Goal: Find specific page/section: Find specific page/section

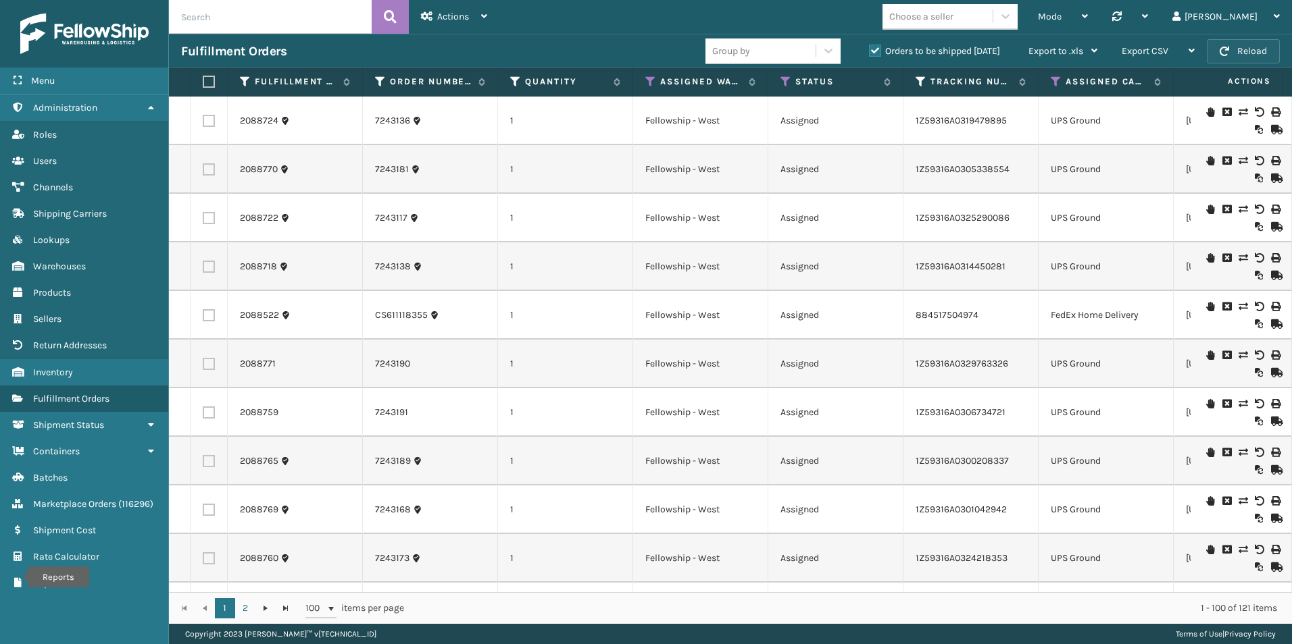
click at [1231, 57] on button "Reload" at bounding box center [1242, 51] width 73 height 24
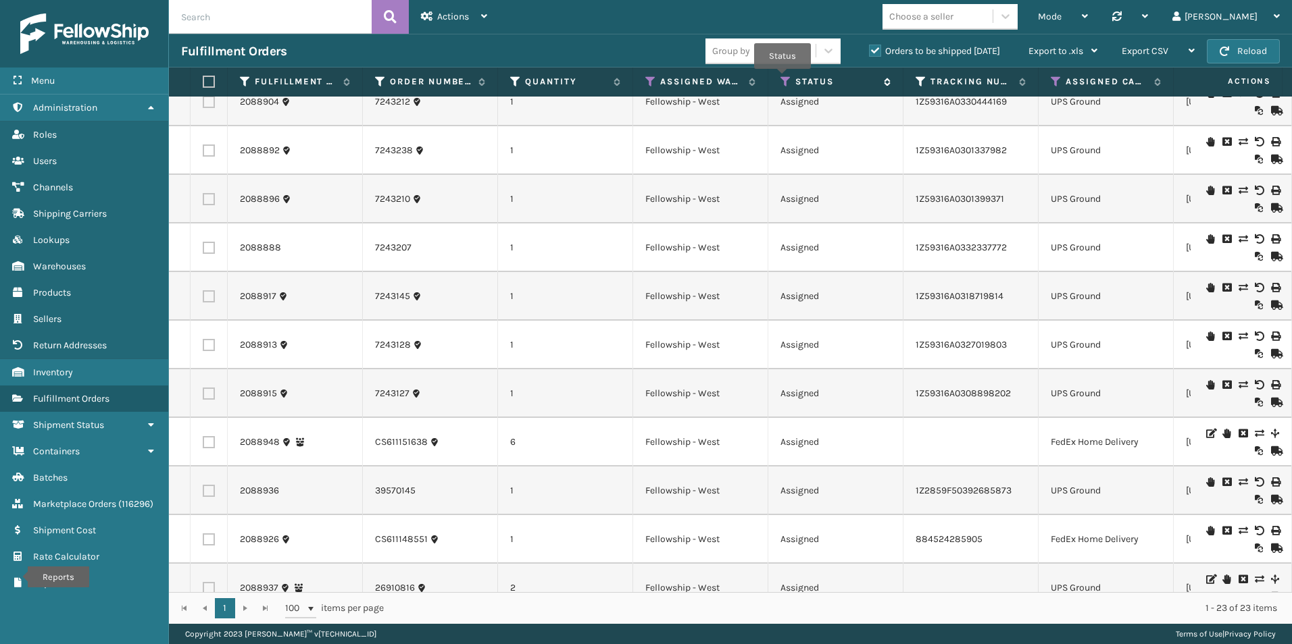
click at [782, 78] on icon at bounding box center [785, 82] width 11 height 12
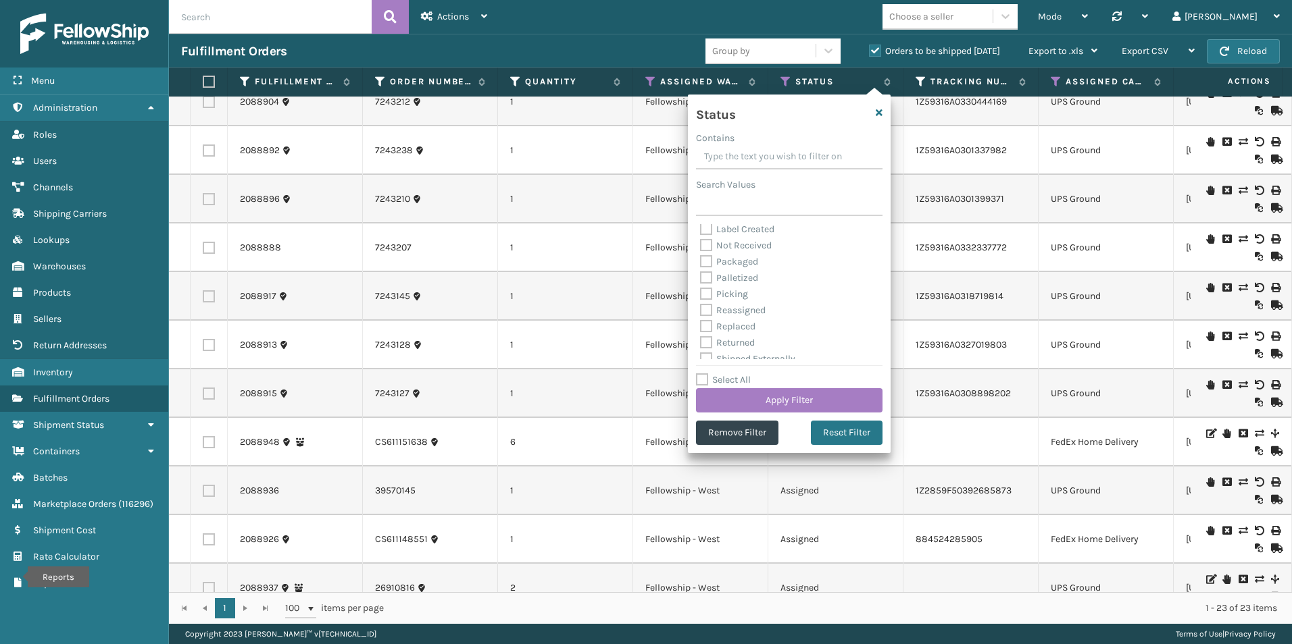
click at [704, 293] on label "Picking" at bounding box center [724, 293] width 48 height 11
click at [700, 293] on input "Picking" at bounding box center [700, 290] width 1 height 9
checkbox input "true"
click at [762, 403] on button "Apply Filter" at bounding box center [789, 400] width 186 height 24
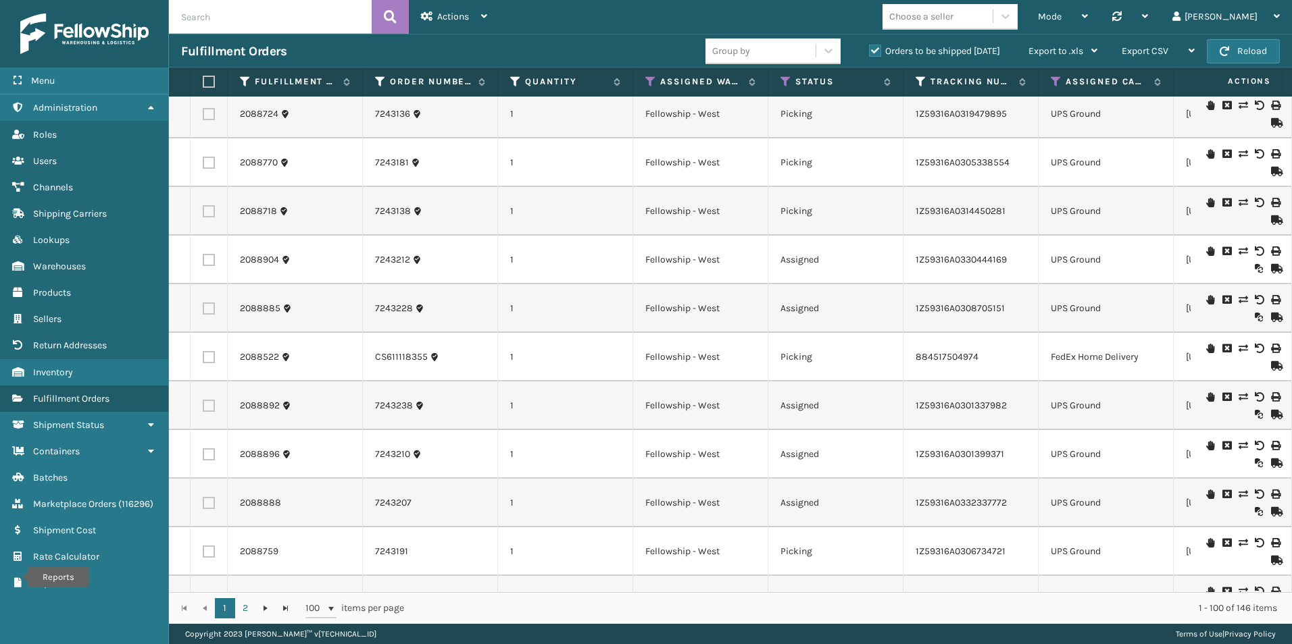
scroll to position [0, 0]
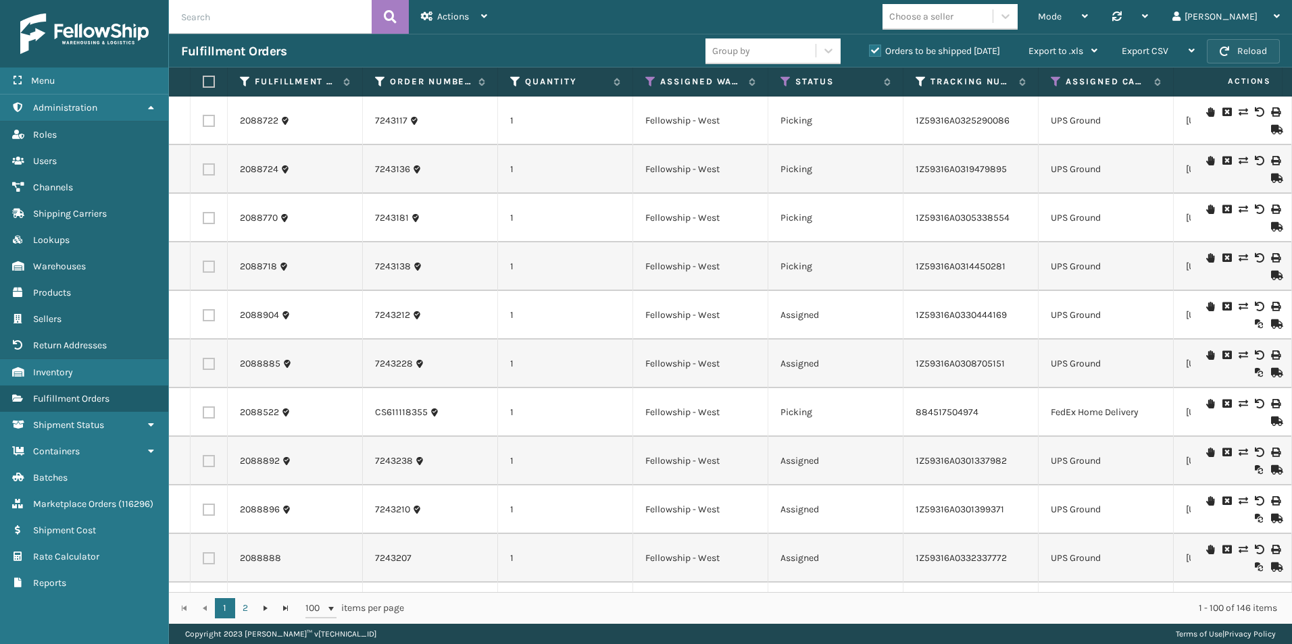
click at [1239, 46] on button "Reload" at bounding box center [1242, 51] width 73 height 24
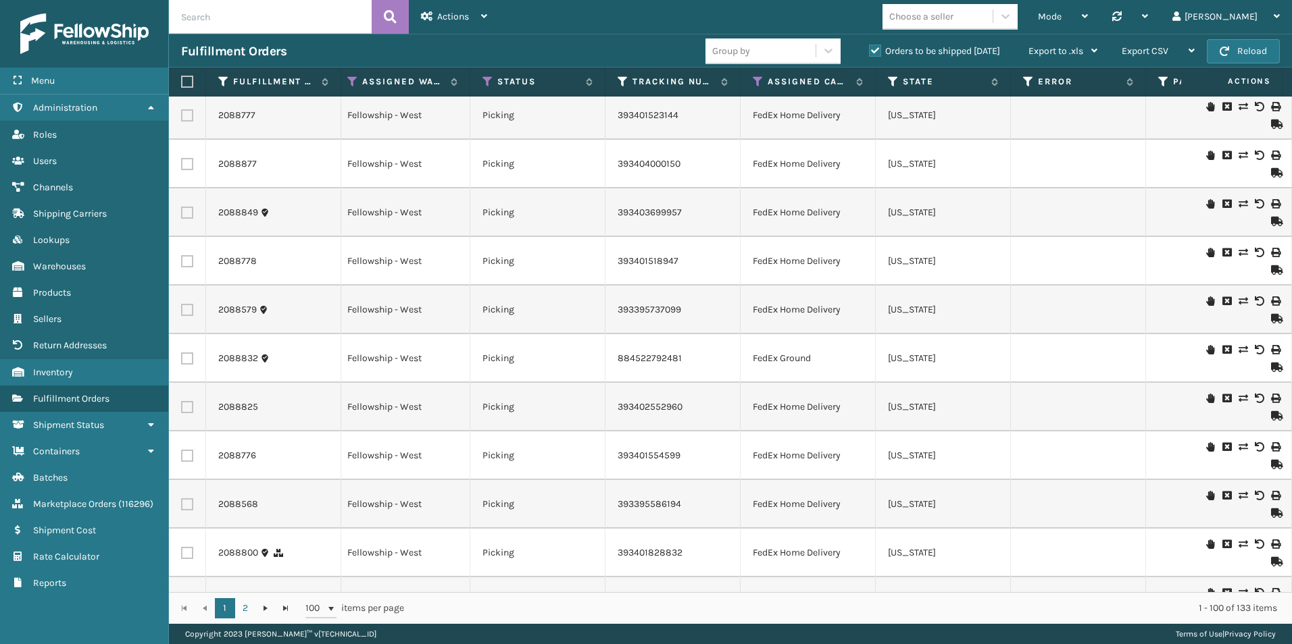
scroll to position [4459, 298]
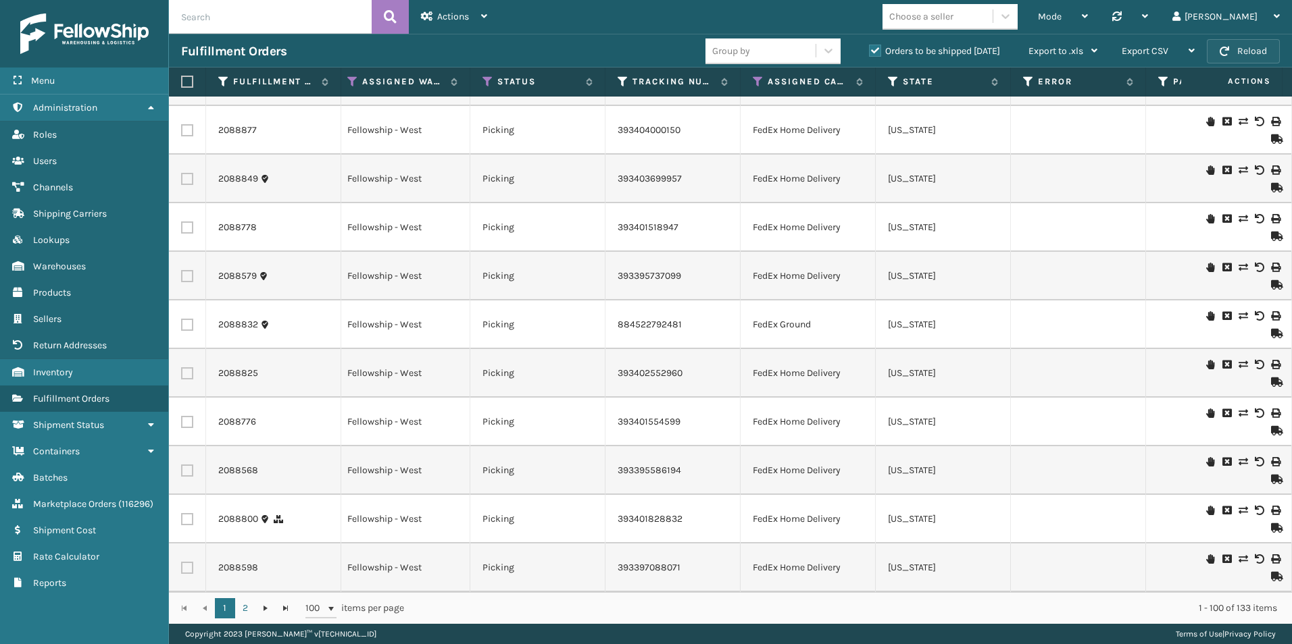
click at [1218, 52] on button "Reload" at bounding box center [1242, 51] width 73 height 24
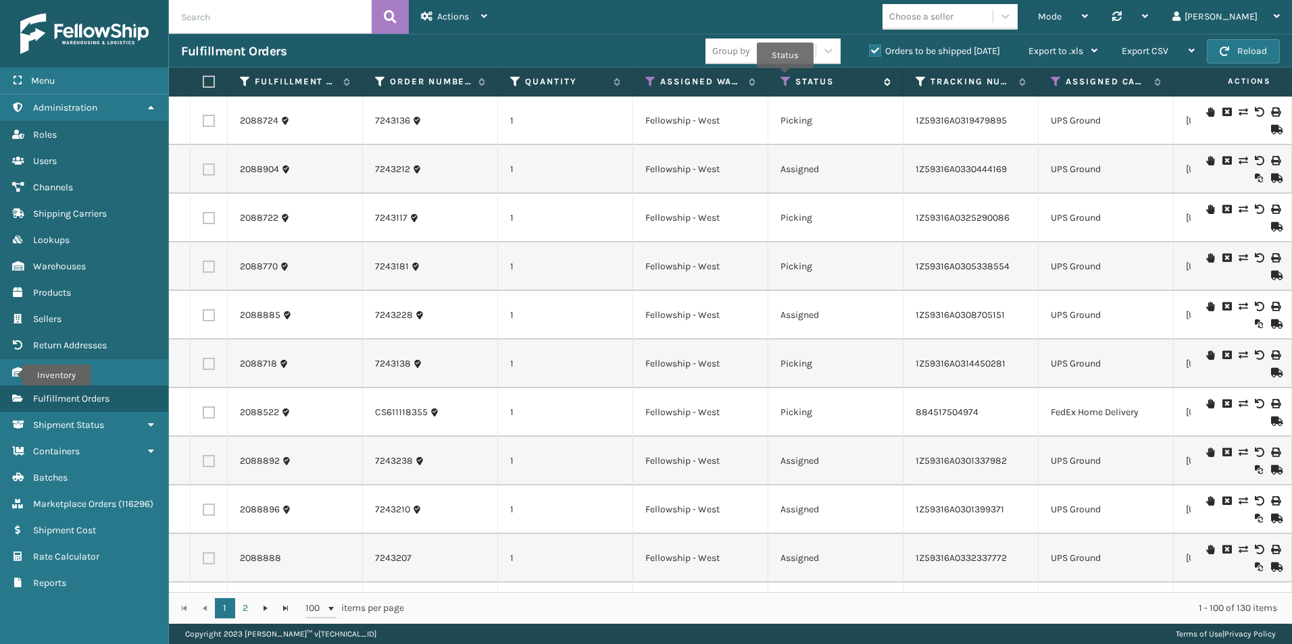
click at [785, 78] on icon at bounding box center [785, 82] width 11 height 12
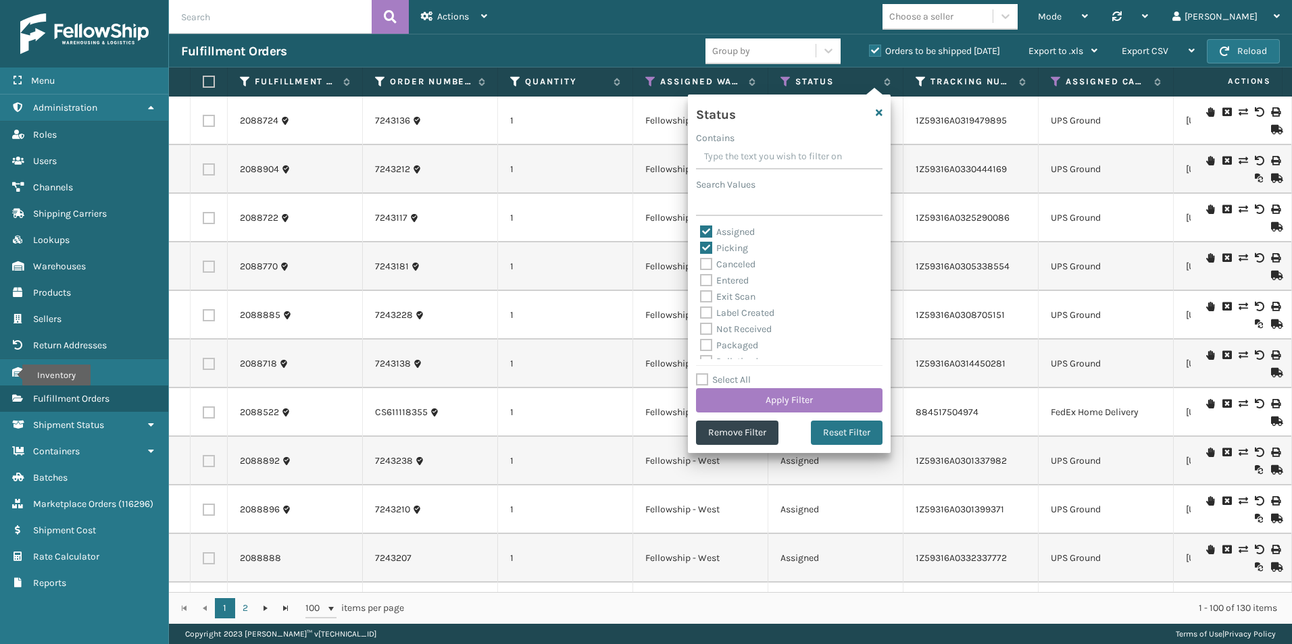
click at [705, 227] on label "Assigned" at bounding box center [727, 231] width 55 height 11
click at [700, 227] on input "Assigned" at bounding box center [700, 228] width 1 height 9
checkbox input "false"
click at [802, 402] on button "Apply Filter" at bounding box center [789, 400] width 186 height 24
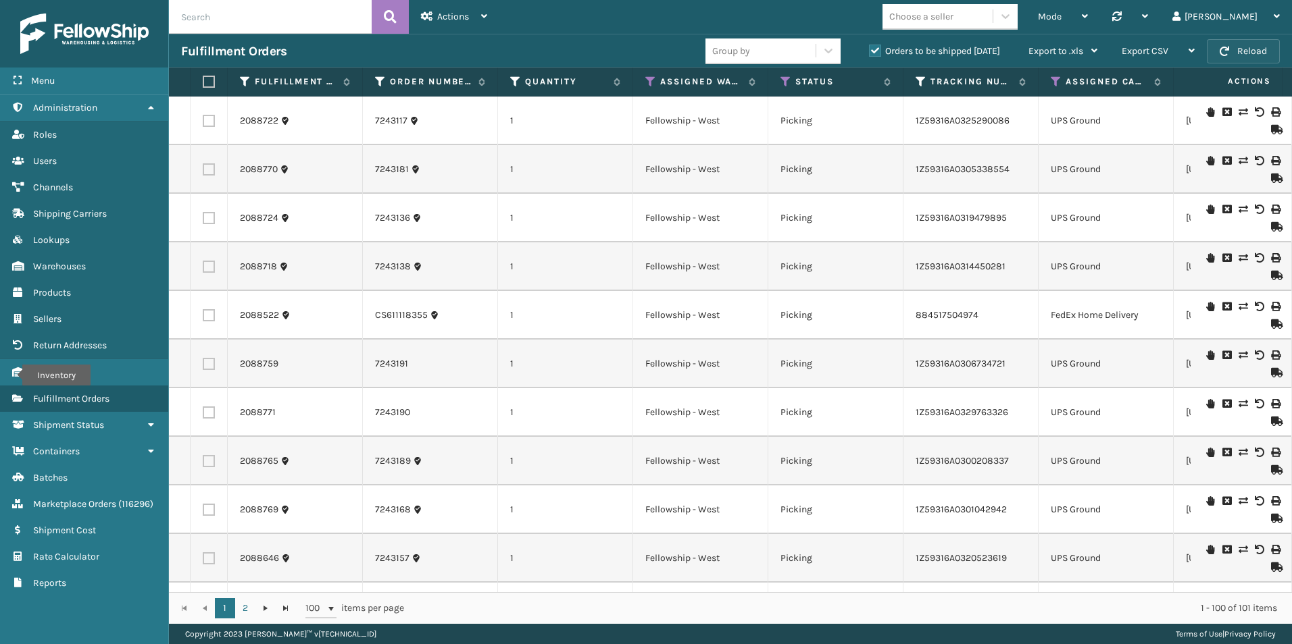
click at [1236, 49] on button "Reload" at bounding box center [1242, 51] width 73 height 24
